Goal: Consume media (video, audio)

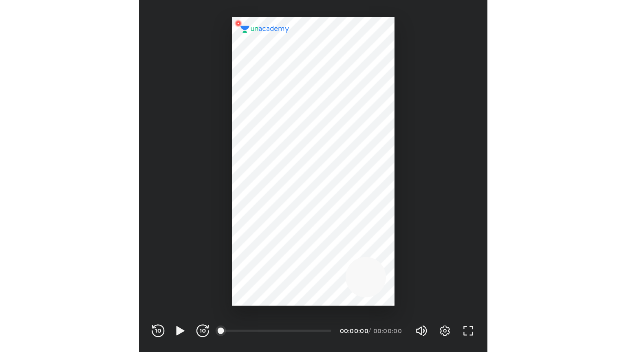
scroll to position [270, 267]
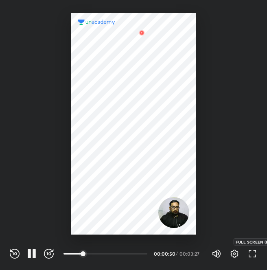
click at [251, 250] on icon "button" at bounding box center [253, 254] width 10 height 10
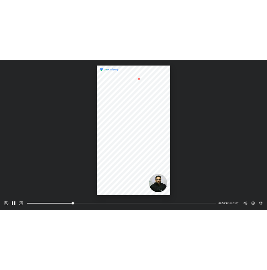
scroll to position [352, 626]
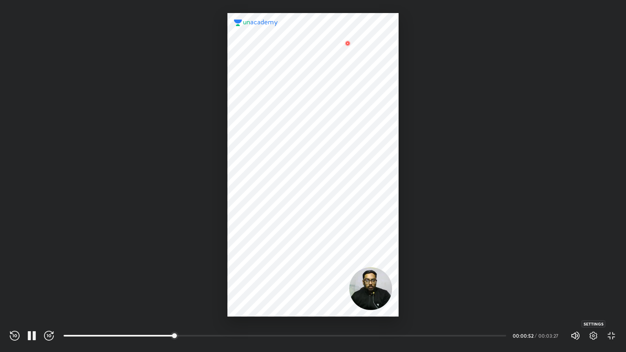
click at [267, 270] on icon "button" at bounding box center [593, 336] width 8 height 8
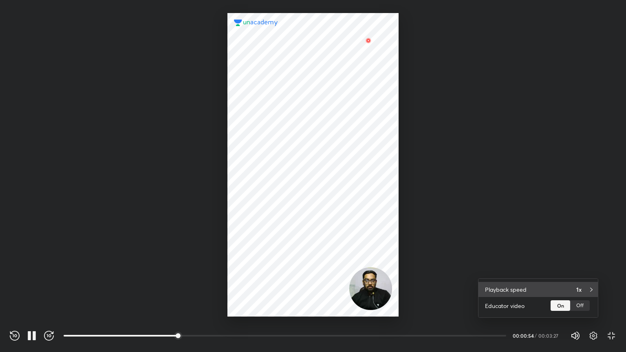
click at [267, 270] on div "Playback speed 1x" at bounding box center [537, 289] width 119 height 15
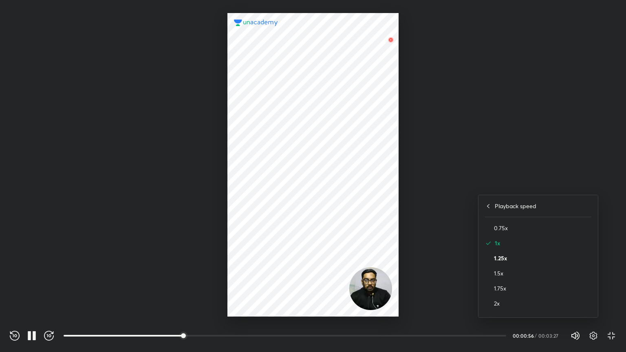
click at [267, 260] on h4 "1.25x" at bounding box center [542, 258] width 97 height 9
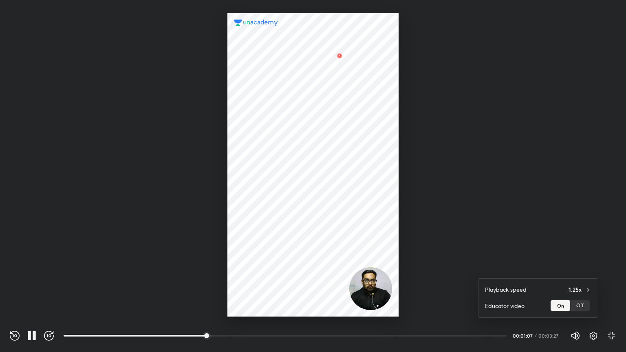
click at [267, 226] on div at bounding box center [313, 176] width 626 height 352
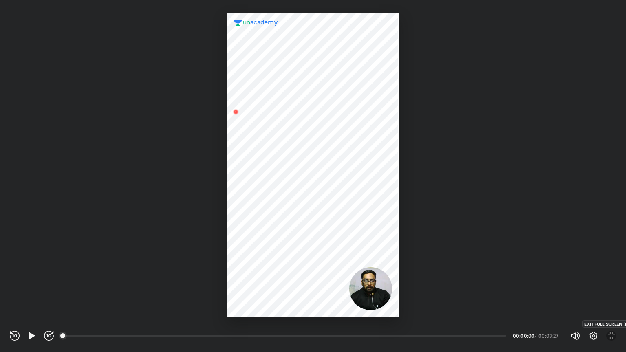
click at [267, 270] on icon "button" at bounding box center [613, 337] width 3 height 3
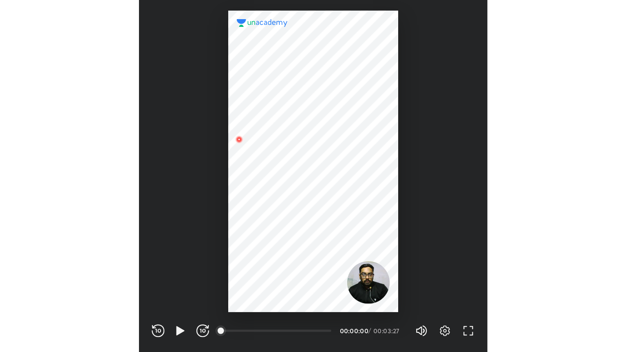
scroll to position [270, 267]
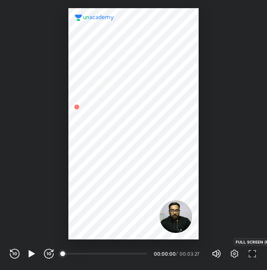
click at [252, 250] on icon "button" at bounding box center [253, 254] width 10 height 10
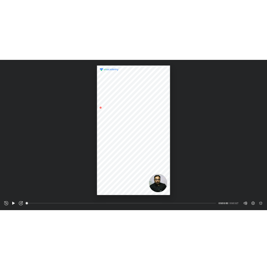
scroll to position [352, 626]
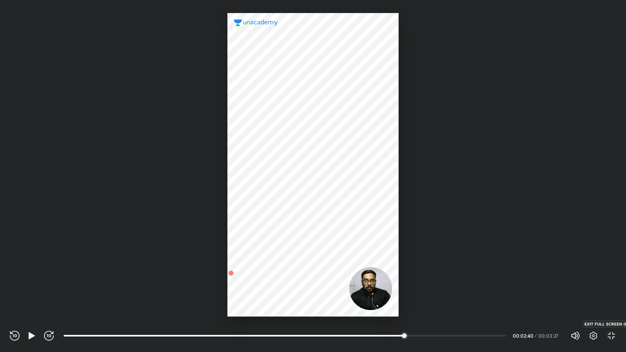
click at [267, 270] on icon "button" at bounding box center [611, 336] width 10 height 10
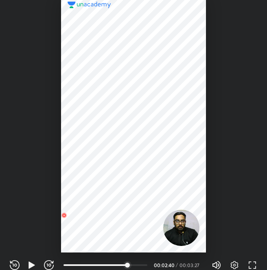
scroll to position [270, 267]
click at [29, 264] on icon "button" at bounding box center [32, 264] width 6 height 7
click at [29, 264] on icon "button" at bounding box center [29, 265] width 3 height 9
click at [29, 263] on icon "button" at bounding box center [32, 264] width 6 height 7
click at [12, 264] on icon "button" at bounding box center [15, 265] width 10 height 10
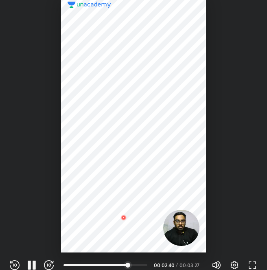
click at [12, 264] on icon "button" at bounding box center [15, 265] width 10 height 10
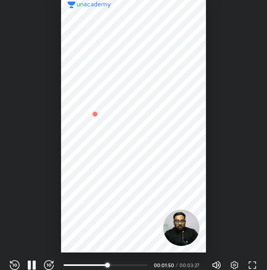
click at [12, 264] on icon "button" at bounding box center [15, 265] width 10 height 10
click at [11, 265] on icon "button" at bounding box center [15, 265] width 10 height 10
click at [47, 264] on icon "button" at bounding box center [46, 264] width 1 height 3
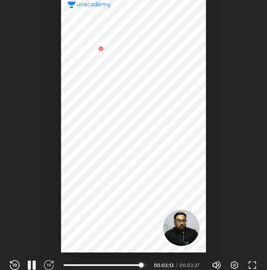
click at [47, 264] on icon "button" at bounding box center [46, 264] width 1 height 3
click at [31, 267] on icon "button" at bounding box center [32, 265] width 10 height 10
